Goal: Information Seeking & Learning: Understand process/instructions

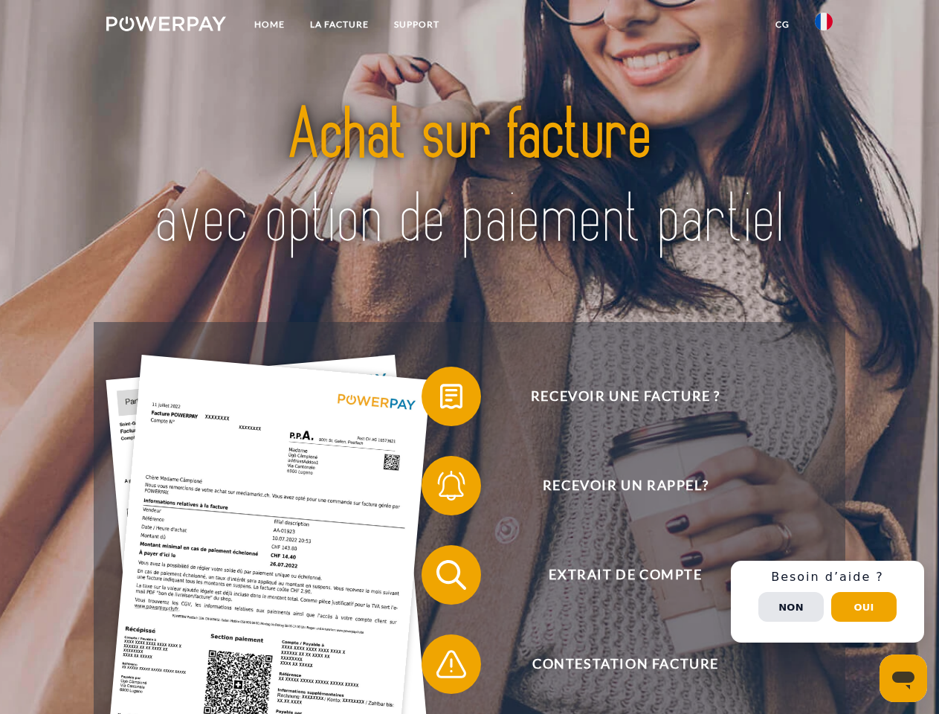
click at [166, 26] on img at bounding box center [166, 23] width 120 height 15
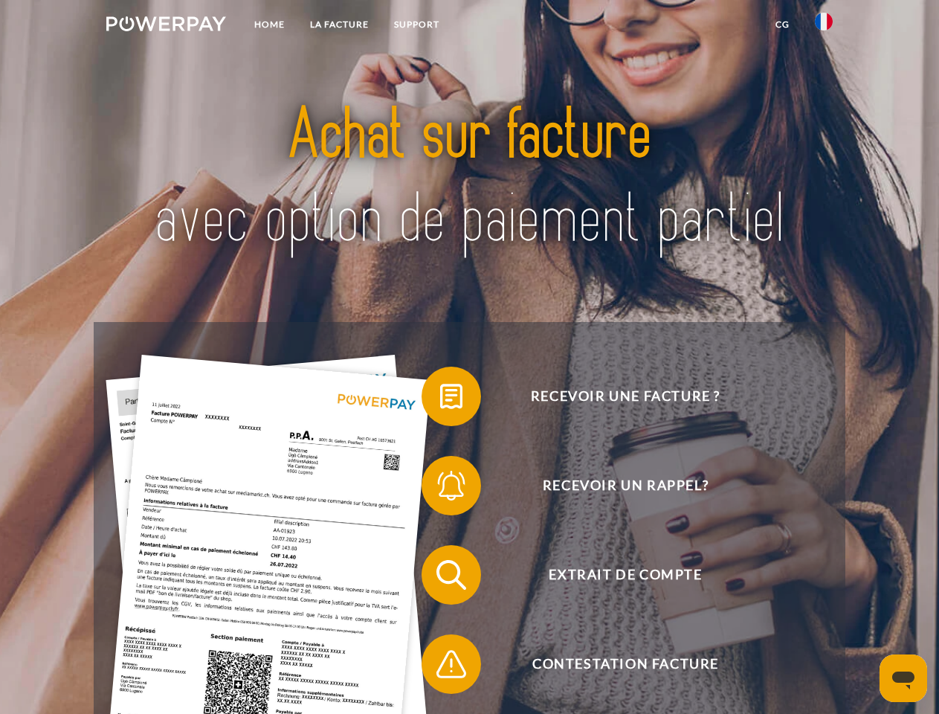
click at [824, 26] on img at bounding box center [824, 22] width 18 height 18
click at [782, 25] on link "CG" at bounding box center [782, 24] width 39 height 27
click at [440, 399] on span at bounding box center [429, 396] width 74 height 74
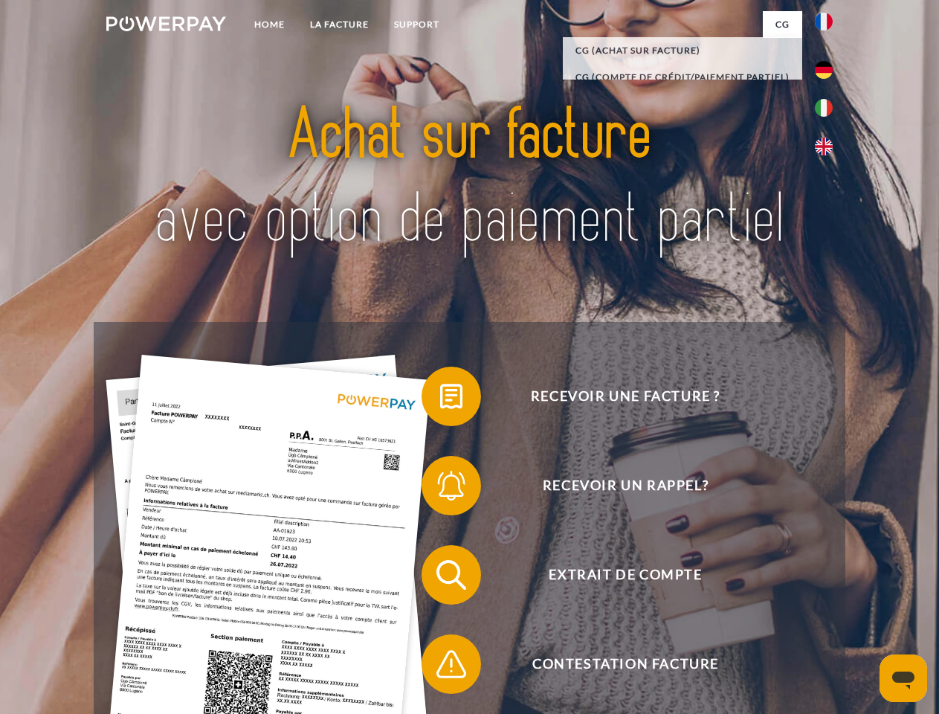
click at [440, 489] on span at bounding box center [429, 485] width 74 height 74
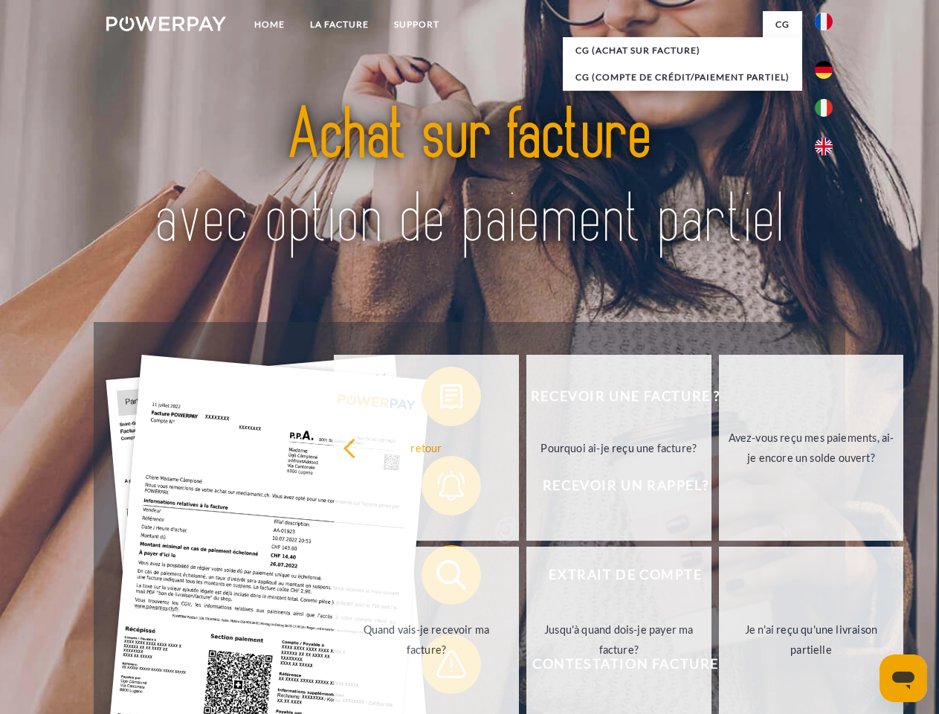
click at [527, 578] on link "Jusqu'à quand dois-je payer ma facture?" at bounding box center [619, 640] width 185 height 186
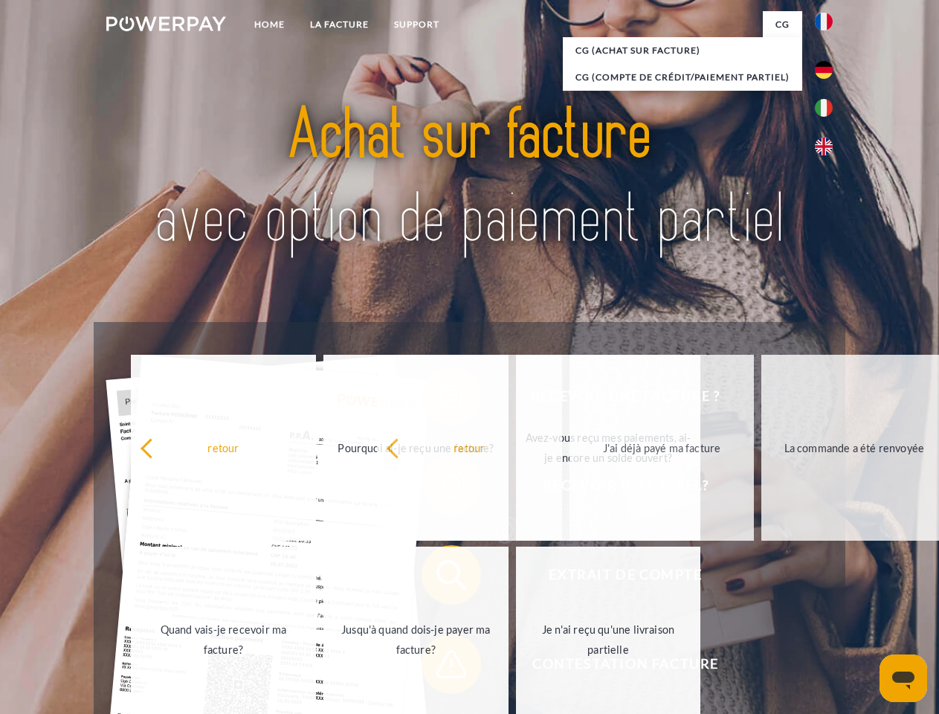
click at [440, 667] on span at bounding box center [429, 664] width 74 height 74
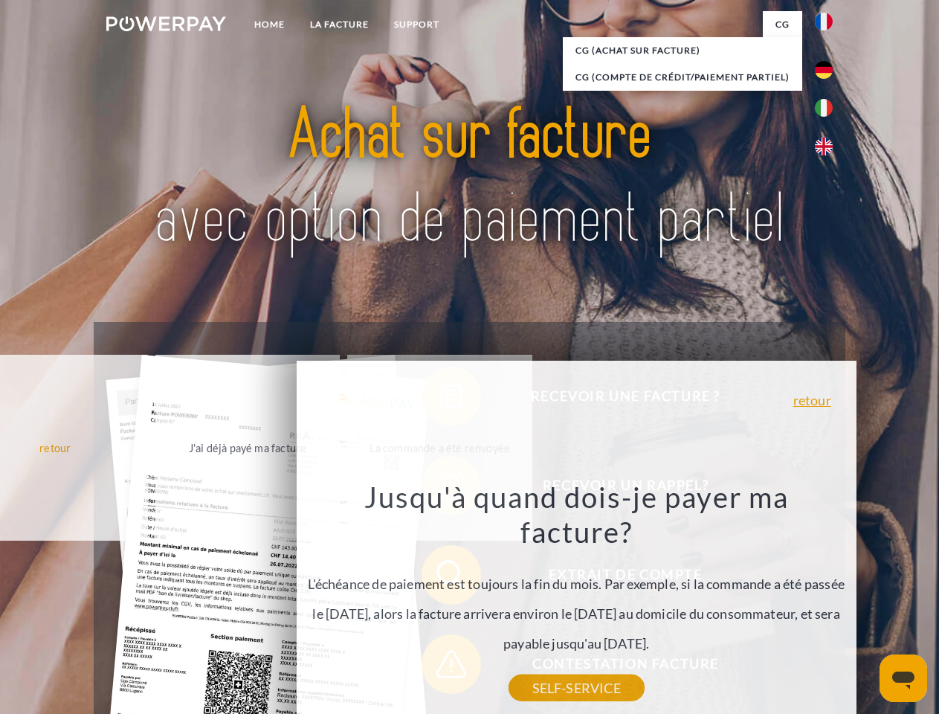
click at [828, 602] on div "Recevoir une facture ? Recevoir un rappel? Extrait de compte retour" at bounding box center [469, 619] width 751 height 595
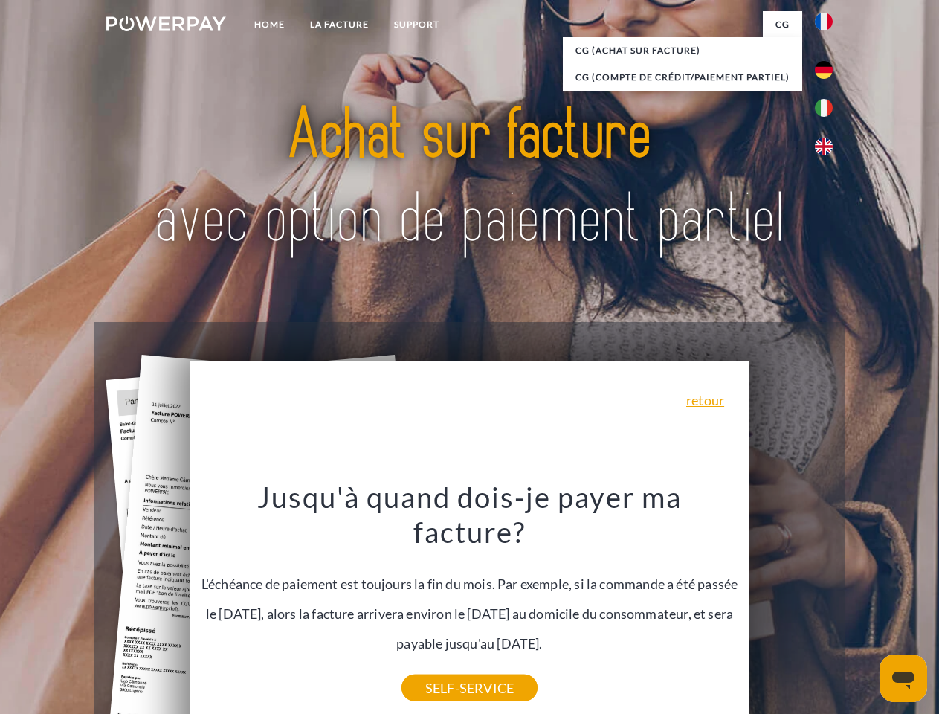
click at [791, 605] on span "Extrait de compte" at bounding box center [625, 574] width 364 height 59
click at [864, 607] on header "Home LA FACTURE Support" at bounding box center [469, 513] width 939 height 1027
